Goal: Task Accomplishment & Management: Manage account settings

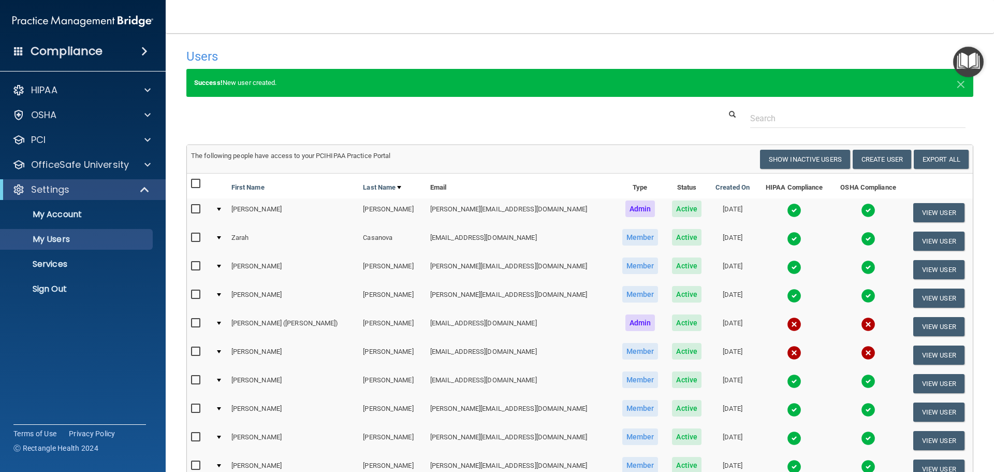
select select "20"
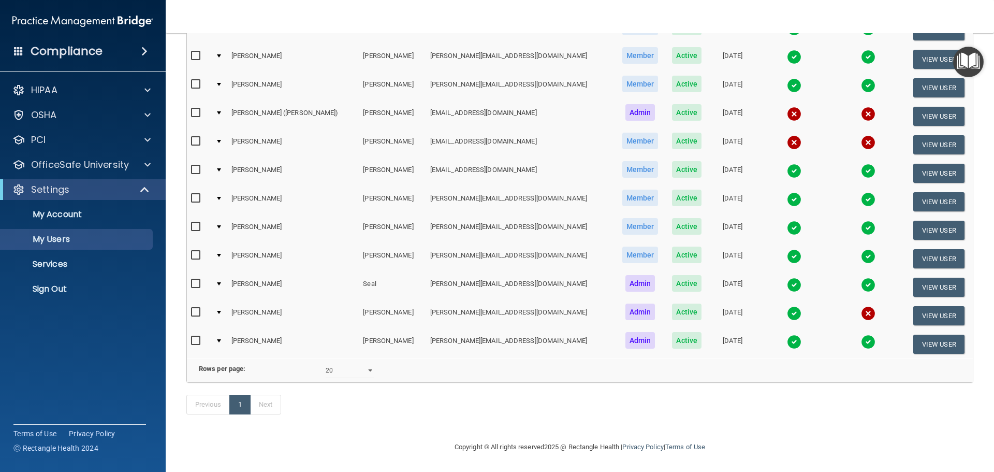
scroll to position [226, 0]
click at [195, 137] on input "checkbox" at bounding box center [197, 141] width 12 height 8
checkbox input "true"
click at [918, 135] on button "View User" at bounding box center [938, 144] width 51 height 19
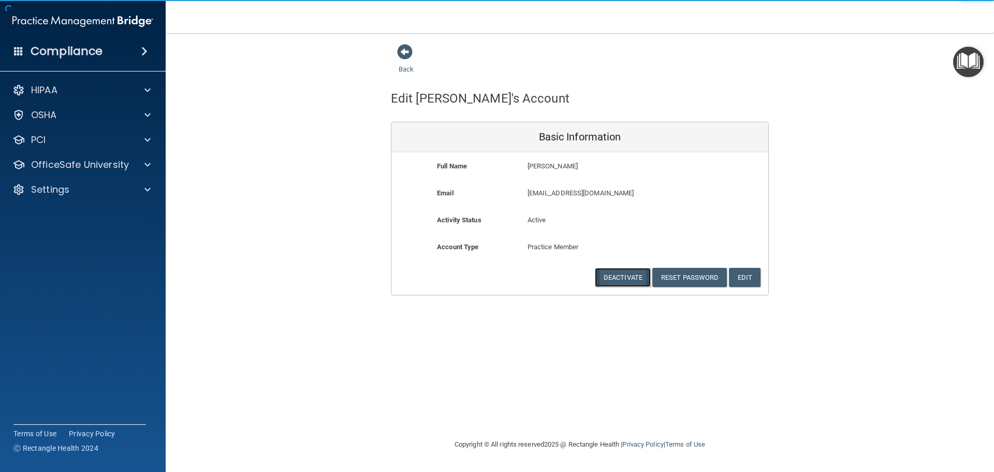
click at [623, 277] on button "Deactivate" at bounding box center [623, 277] width 56 height 19
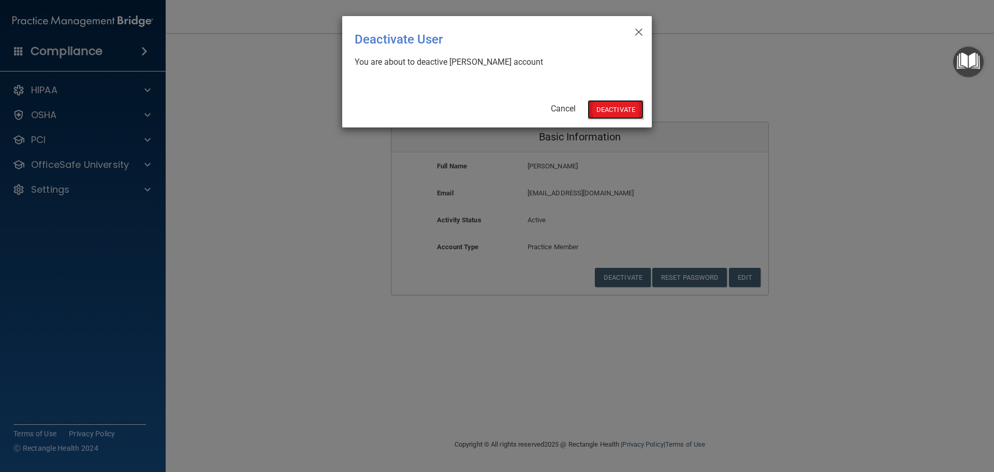
click at [620, 105] on button "Deactivate" at bounding box center [616, 109] width 56 height 19
